Goal: Information Seeking & Learning: Learn about a topic

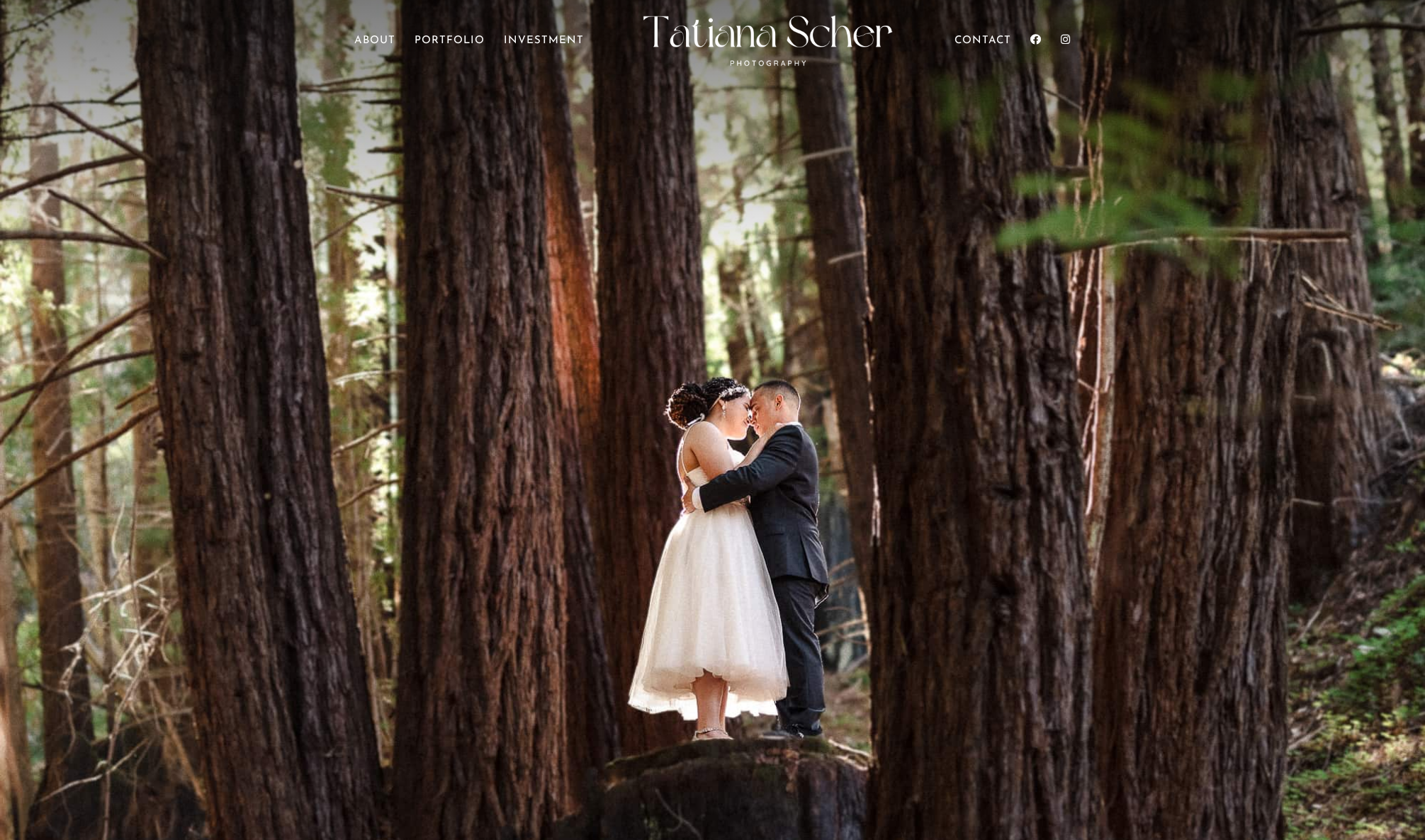
click at [561, 30] on ul "Home About Portfolio Investment Contact" at bounding box center [712, 52] width 715 height 46
click at [556, 39] on link "Investment" at bounding box center [543, 55] width 80 height 40
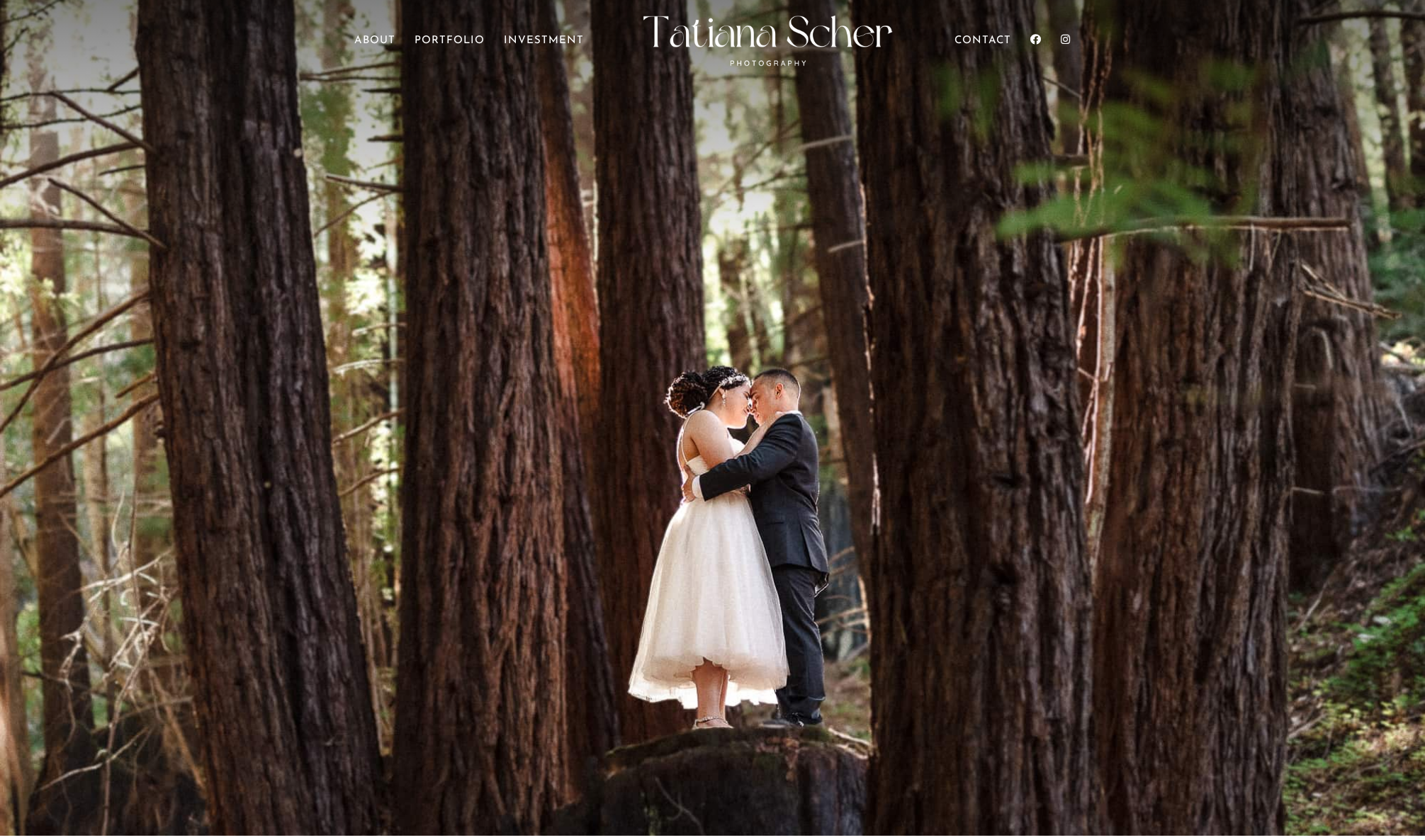
scroll to position [13, 0]
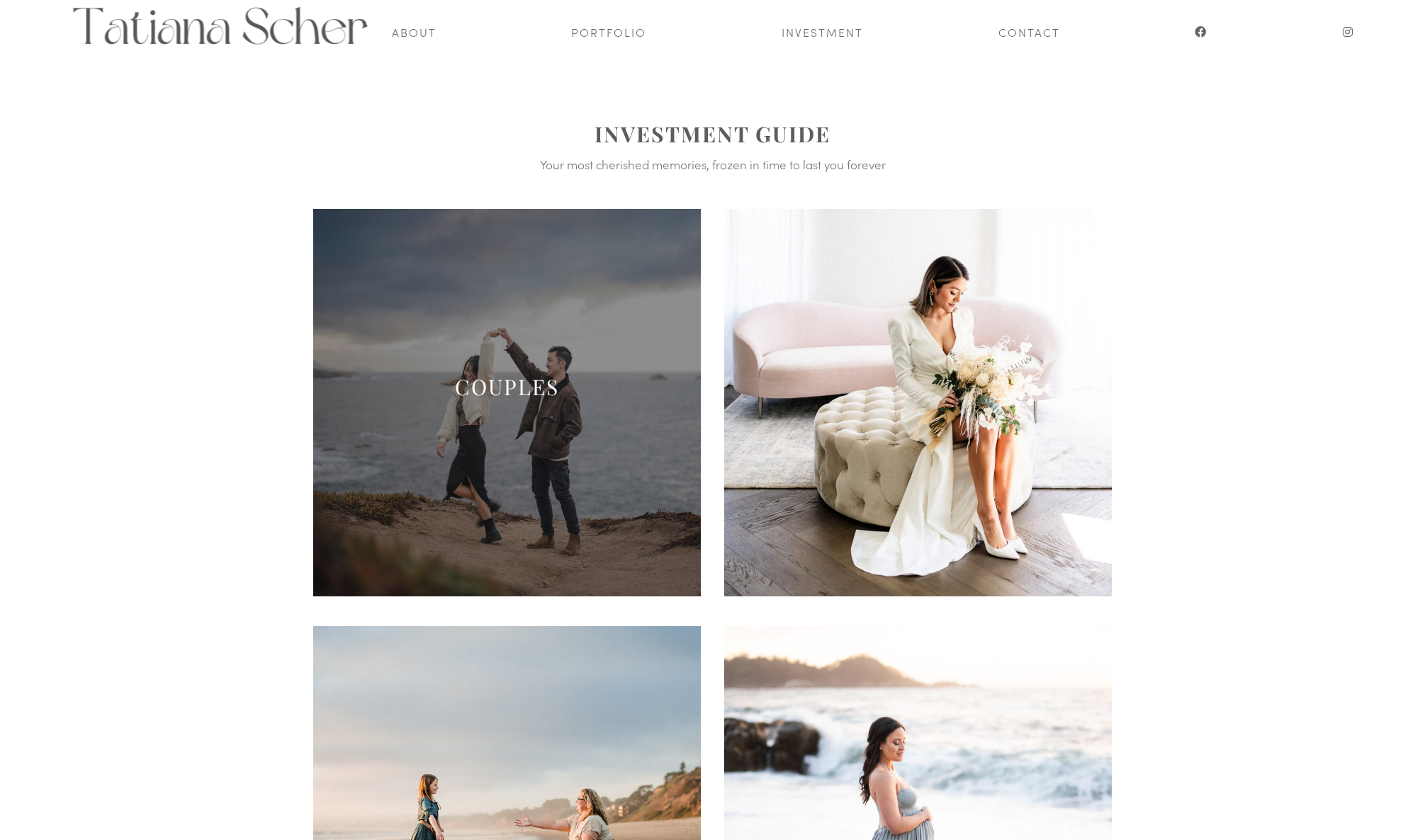
click at [513, 344] on span at bounding box center [506, 402] width 387 height 387
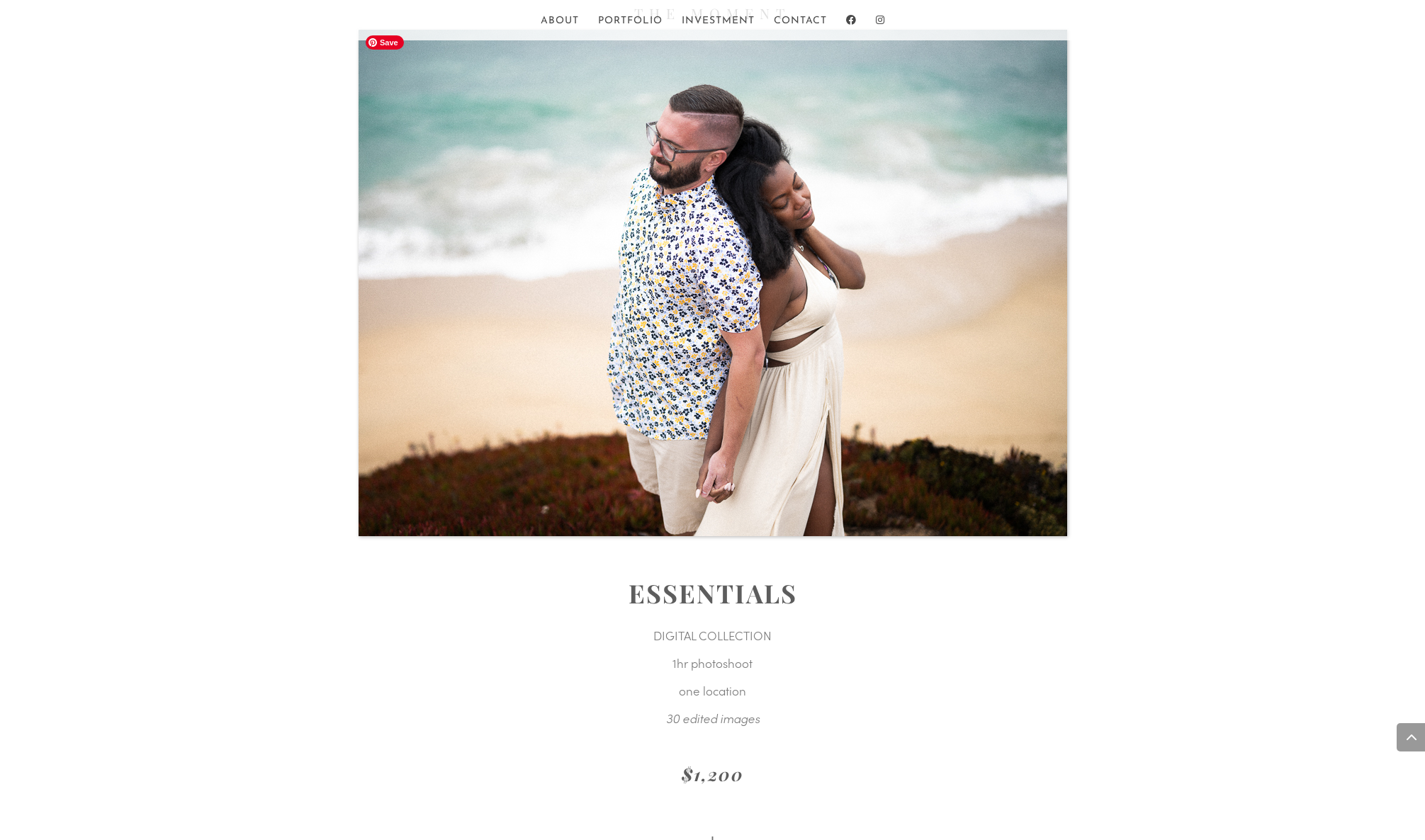
scroll to position [1638, 0]
